Goal: Task Accomplishment & Management: Use online tool/utility

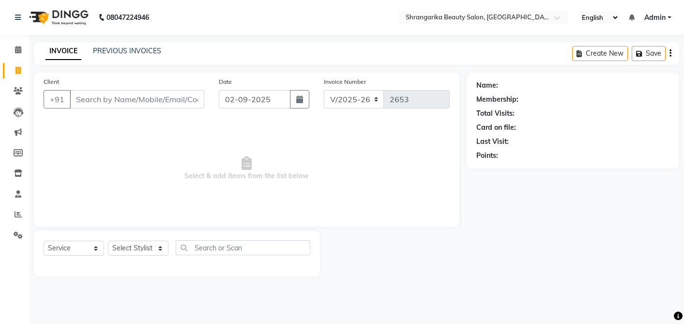
select select "5168"
select select "service"
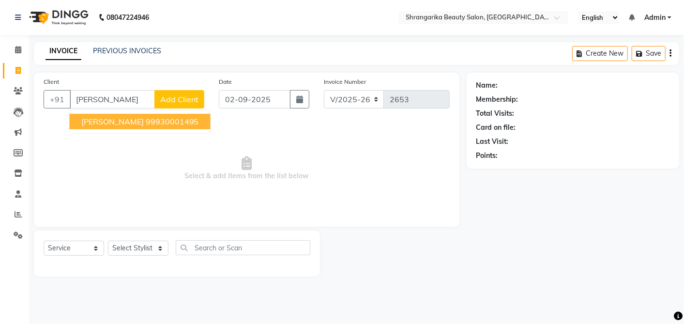
click at [151, 123] on ngb-highlight "99930001495" at bounding box center [172, 122] width 53 height 10
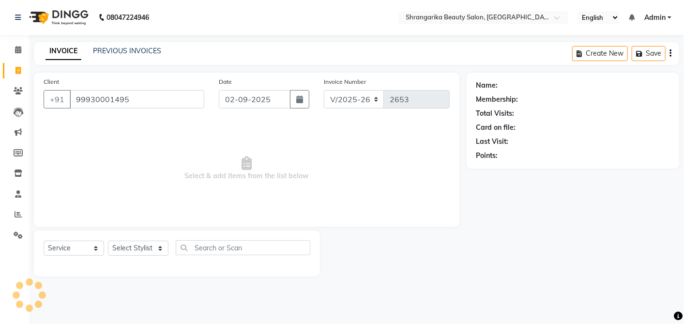
type input "99930001495"
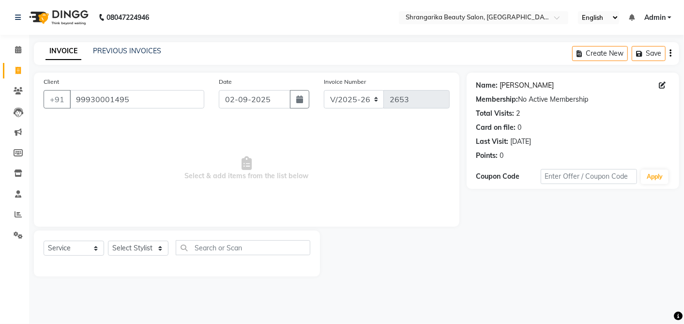
click at [531, 87] on link "[PERSON_NAME]" at bounding box center [527, 85] width 54 height 10
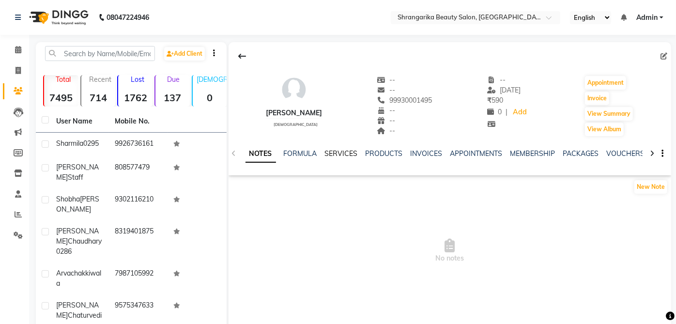
click at [343, 155] on link "SERVICES" at bounding box center [341, 153] width 33 height 9
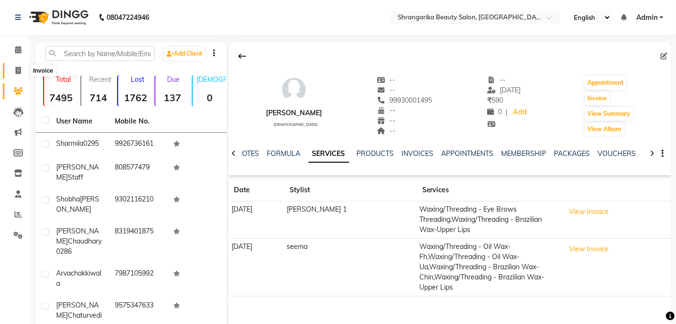
click at [14, 69] on span at bounding box center [18, 70] width 17 height 11
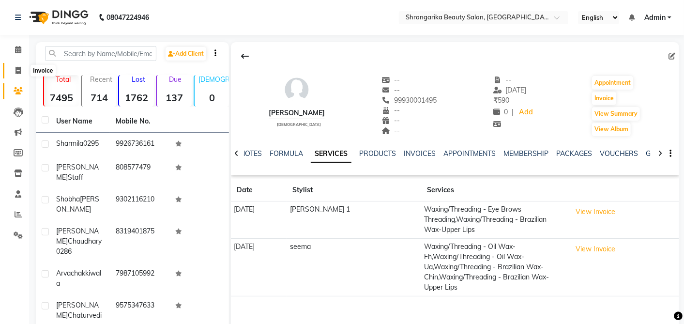
select select "service"
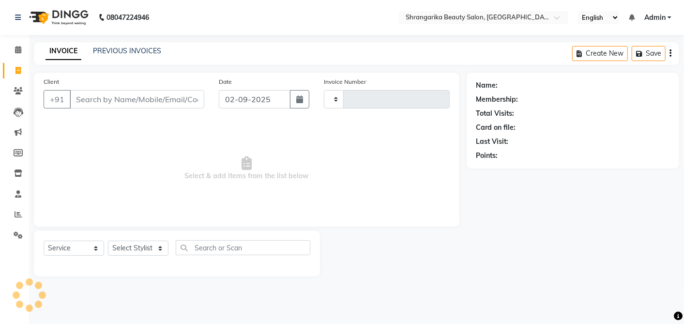
type input "2653"
select select "5168"
click at [90, 100] on input "Client" at bounding box center [137, 99] width 135 height 18
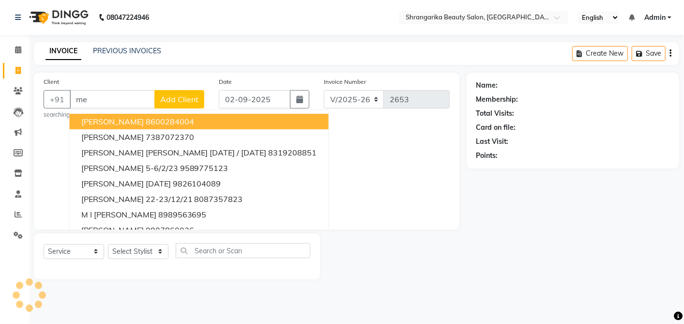
type input "m"
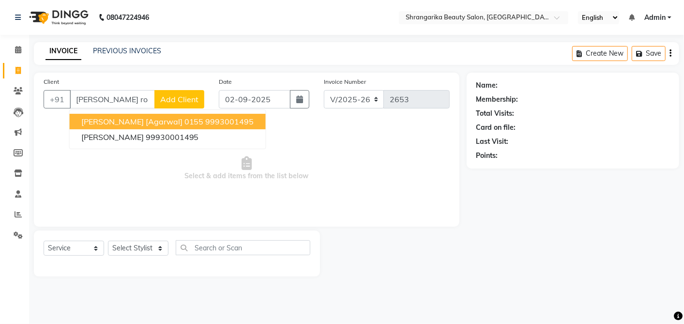
click at [226, 119] on ngb-highlight "9993001495" at bounding box center [230, 122] width 48 height 10
type input "9993001495"
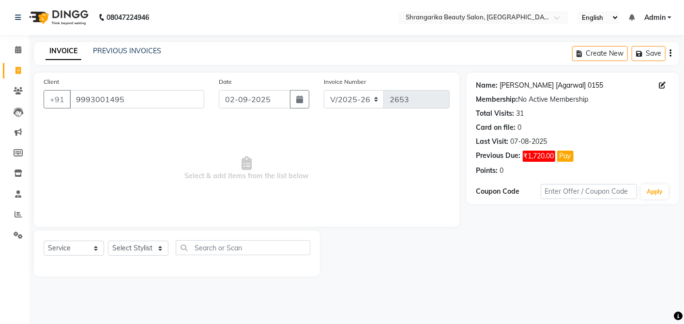
click at [554, 88] on link "[PERSON_NAME] [Agarwal] 0155" at bounding box center [552, 85] width 104 height 10
